Goal: Information Seeking & Learning: Learn about a topic

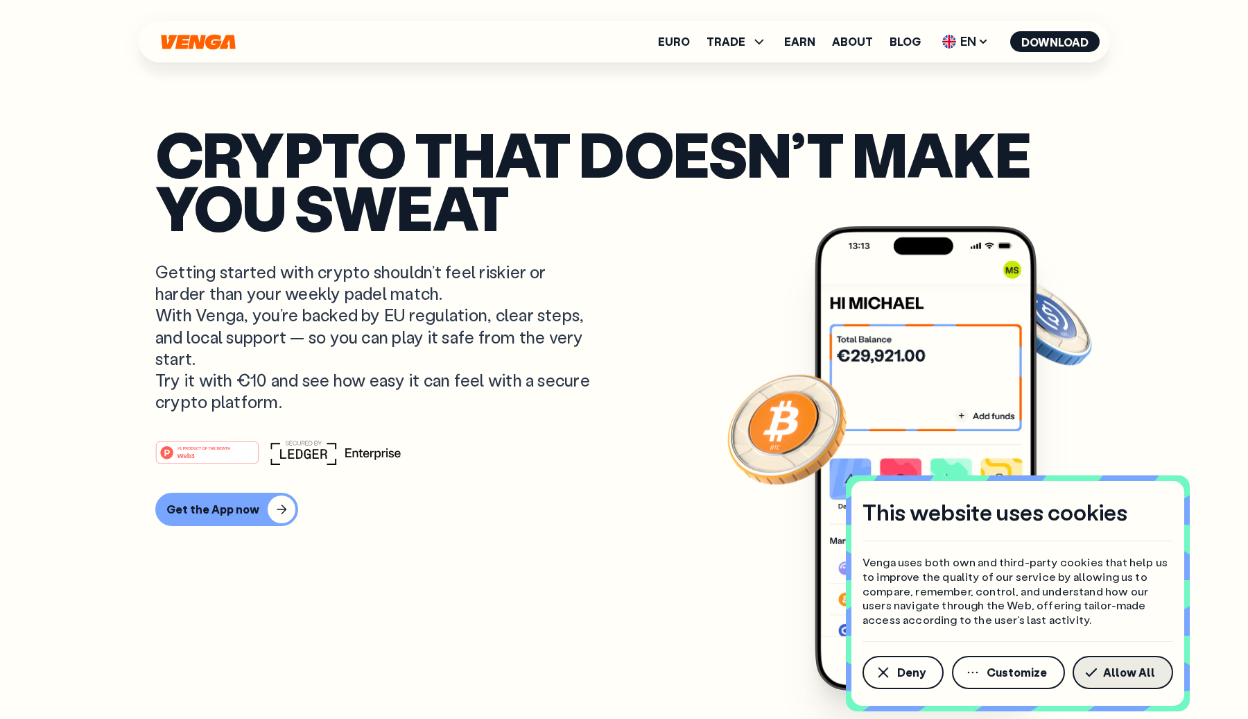
click at [1131, 671] on span "Allow All" at bounding box center [1129, 672] width 52 height 11
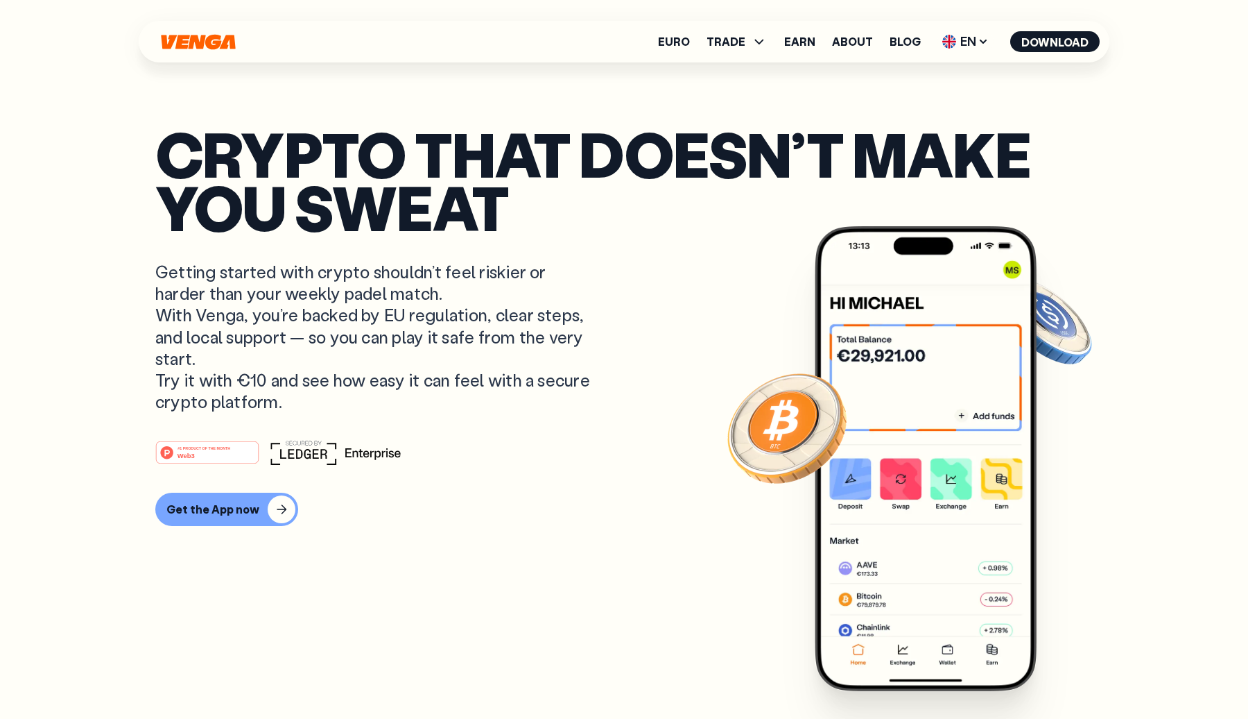
click at [398, 296] on p "Getting started with crypto shouldn’t feel riskier or harder than your weekly p…" at bounding box center [374, 336] width 438 height 151
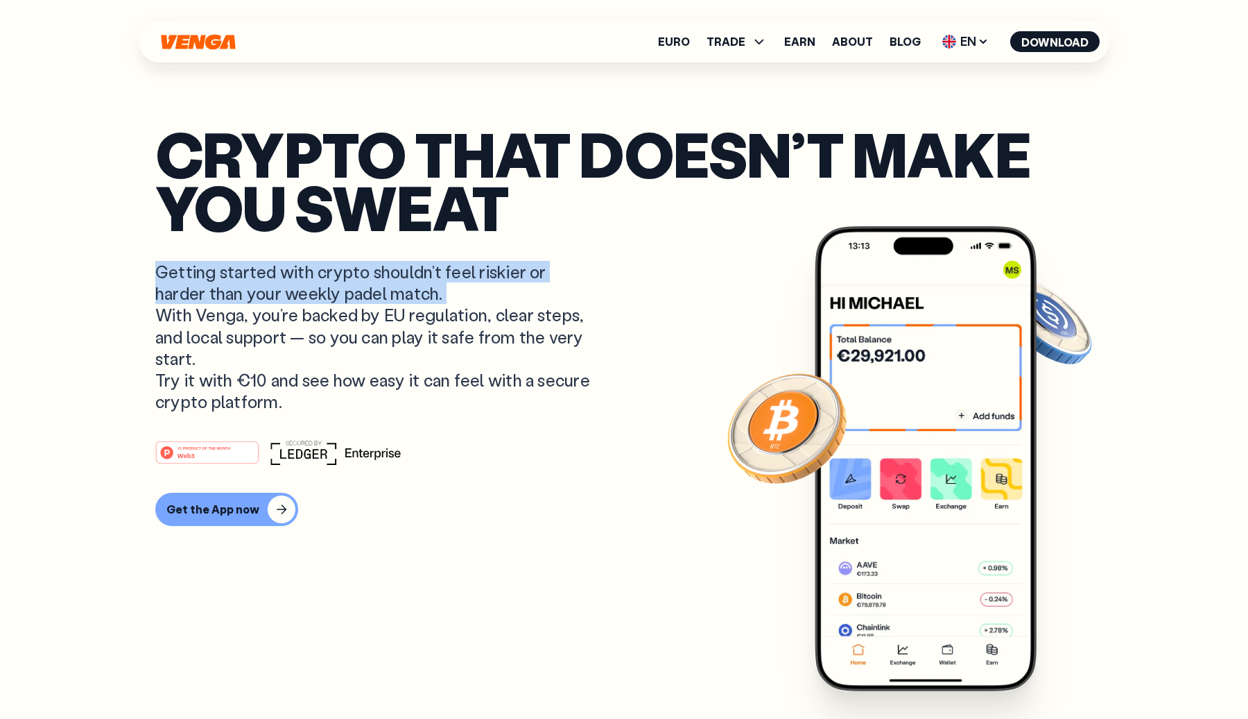
click at [398, 296] on p "Getting started with crypto shouldn’t feel riskier or harder than your weekly p…" at bounding box center [374, 336] width 438 height 151
click at [400, 293] on p "Getting started with crypto shouldn’t feel riskier or harder than your weekly p…" at bounding box center [374, 336] width 438 height 151
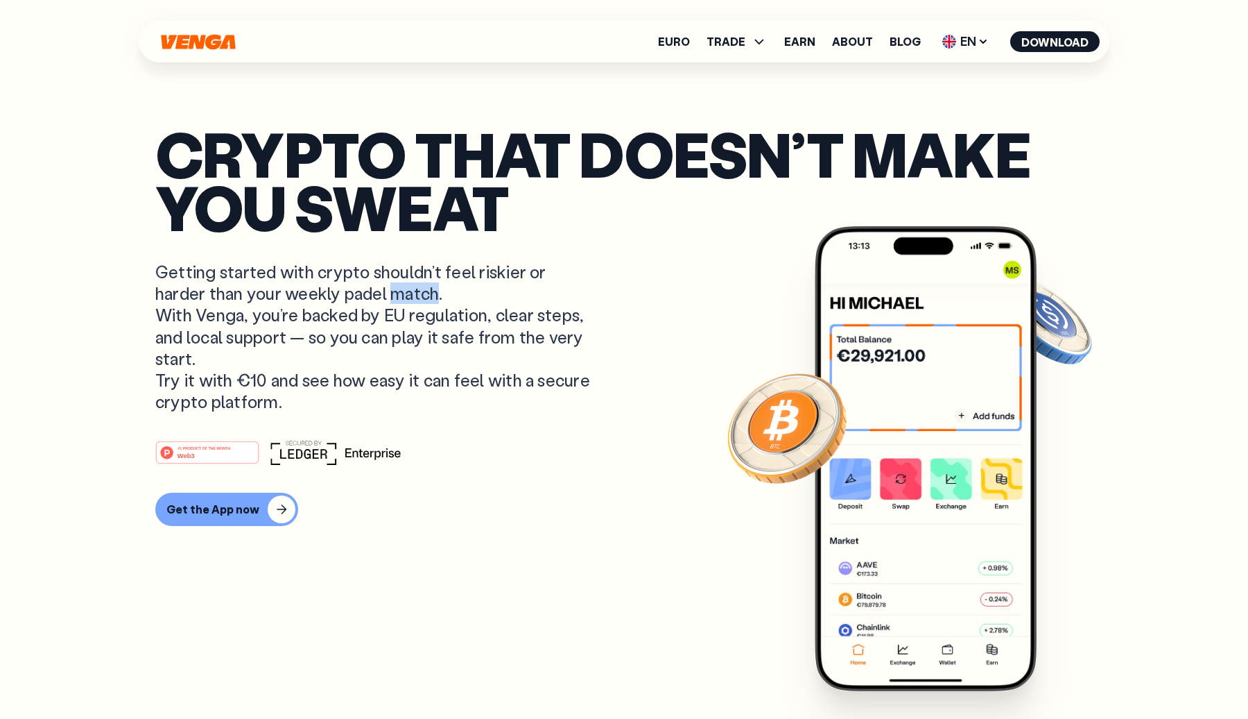
click at [400, 293] on p "Getting started with crypto shouldn’t feel riskier or harder than your weekly p…" at bounding box center [374, 336] width 438 height 151
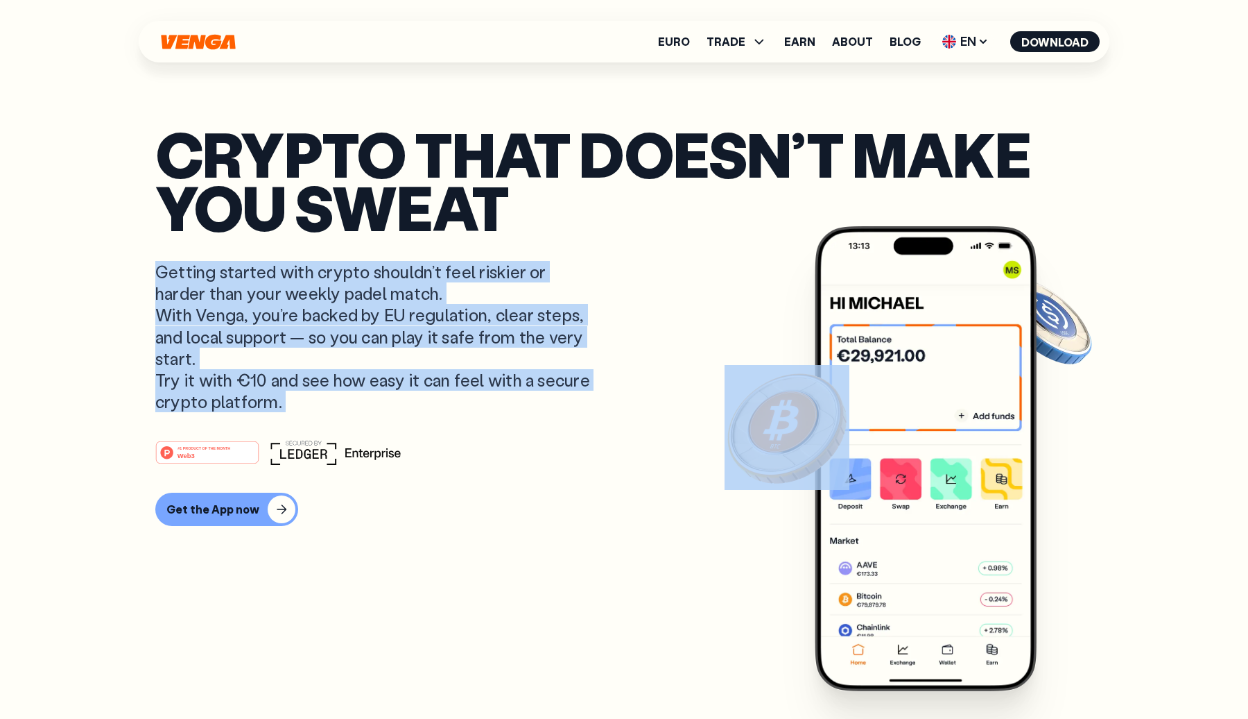
drag, startPoint x: 400, startPoint y: 293, endPoint x: 415, endPoint y: 393, distance: 100.9
click at [415, 393] on p "Getting started with crypto shouldn’t feel riskier or harder than your weekly p…" at bounding box center [374, 336] width 438 height 151
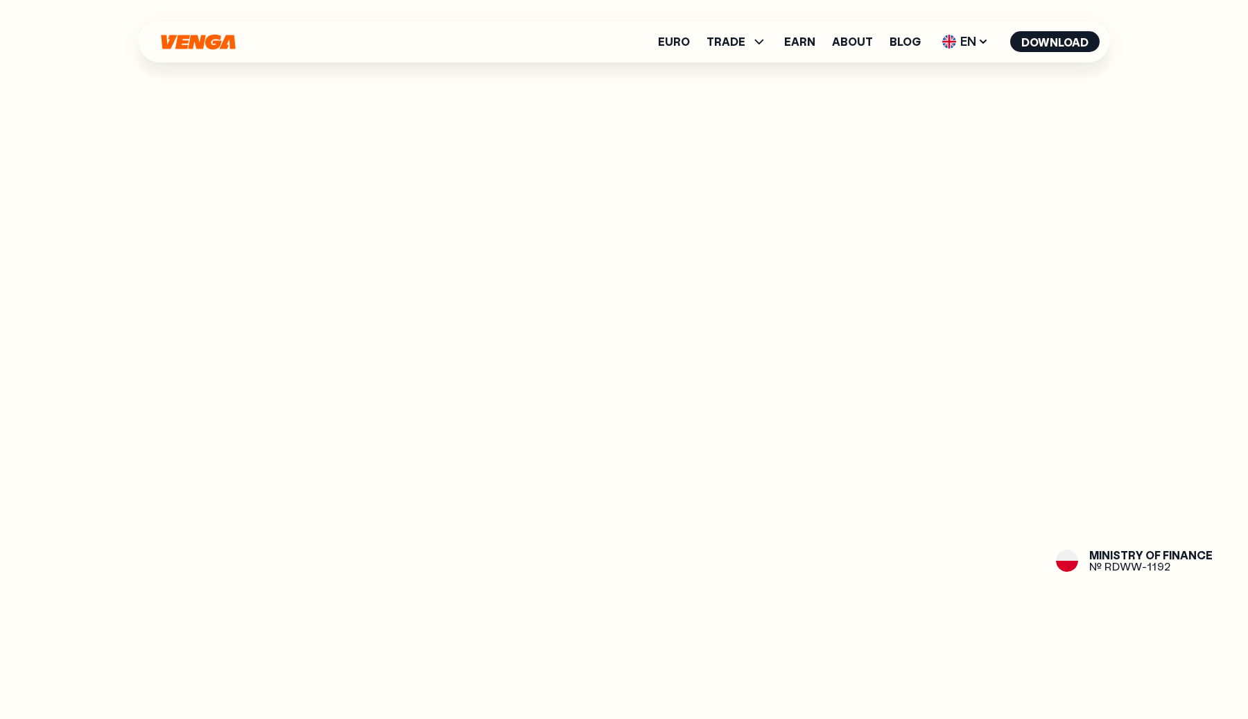
scroll to position [2064, 0]
